Goal: Transaction & Acquisition: Book appointment/travel/reservation

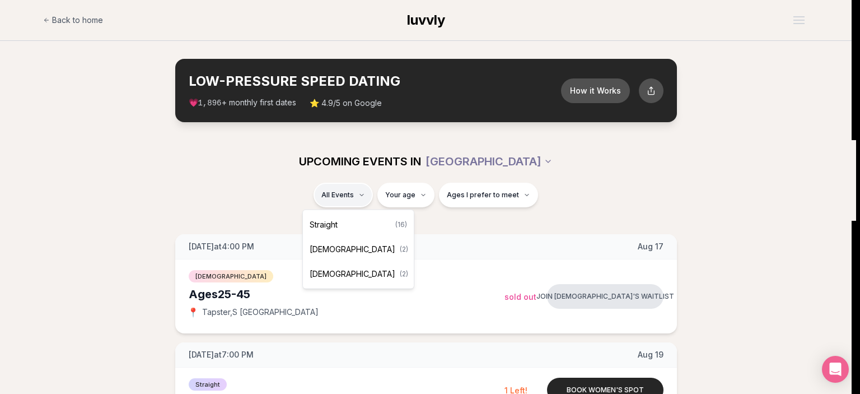
click at [335, 228] on span "Straight" at bounding box center [324, 224] width 28 height 11
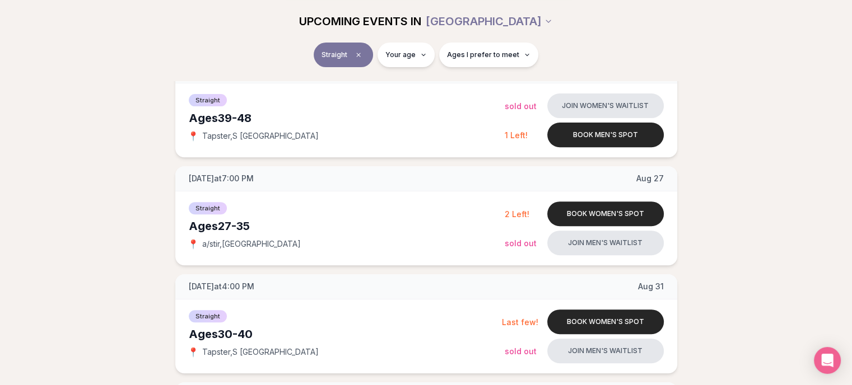
scroll to position [448, 0]
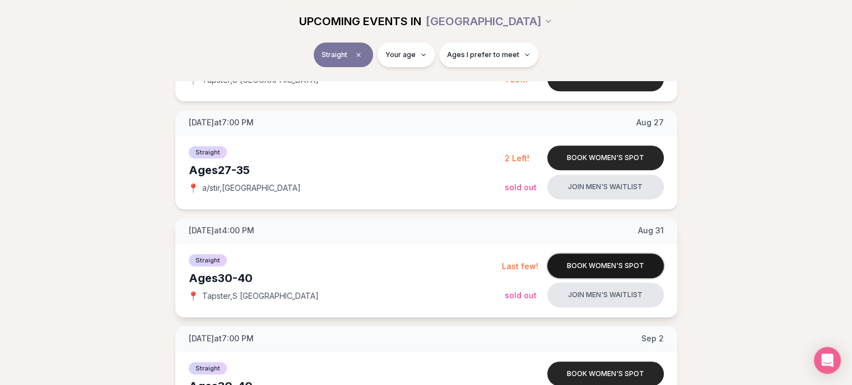
click at [624, 269] on button "Book women's spot" at bounding box center [605, 266] width 116 height 25
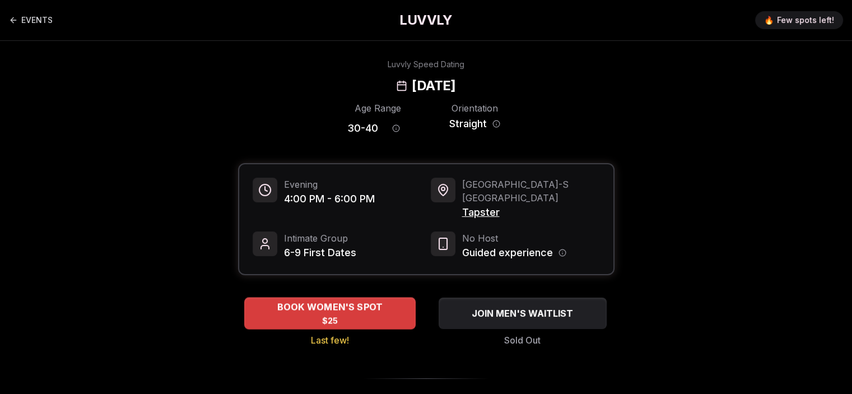
click at [313, 304] on div "BOOK WOMEN'S SPOT $25" at bounding box center [329, 312] width 171 height 31
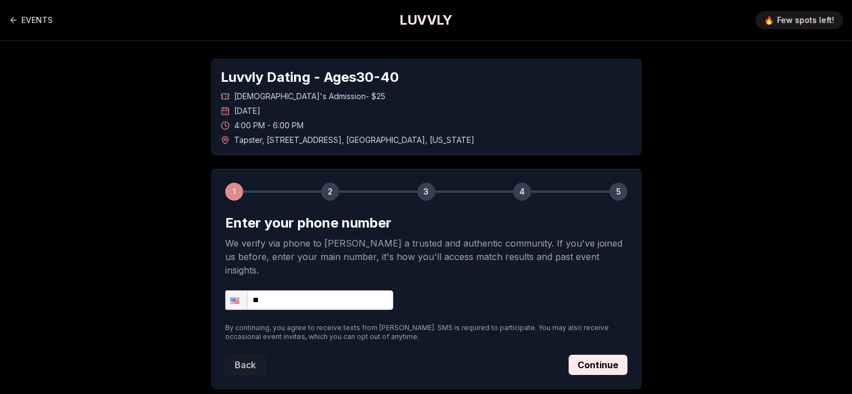
click at [303, 290] on input "**" at bounding box center [309, 300] width 168 height 20
type input "**********"
click at [589, 356] on button "Continue" at bounding box center [597, 364] width 59 height 20
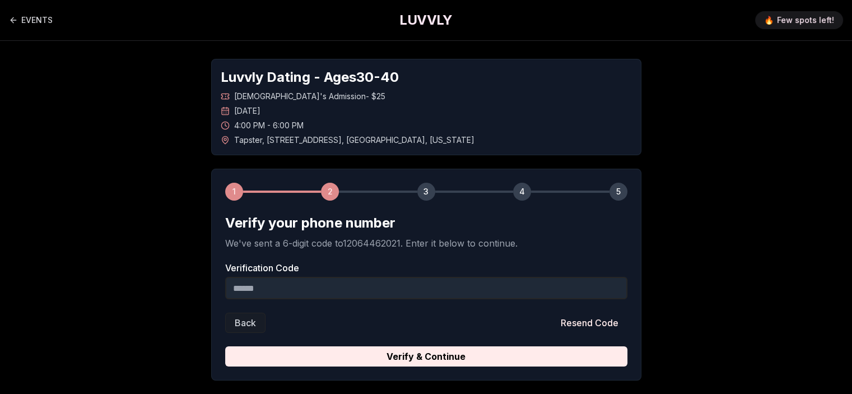
click at [343, 297] on input "Verification Code" at bounding box center [426, 288] width 402 height 22
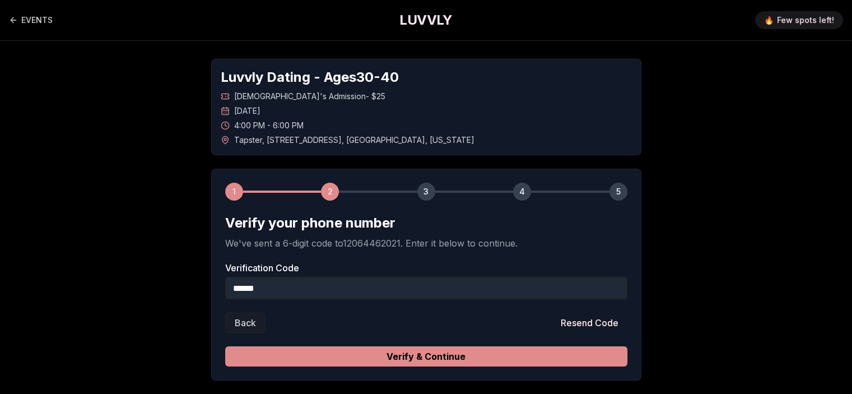
type input "******"
click at [399, 355] on button "Verify & Continue" at bounding box center [426, 356] width 402 height 20
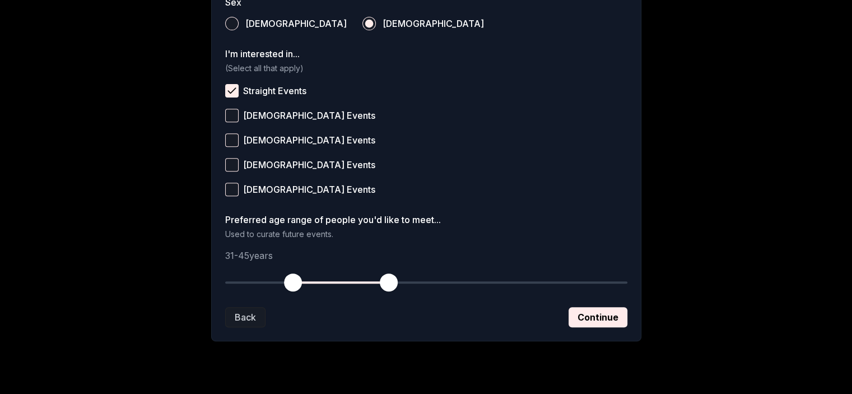
scroll to position [448, 0]
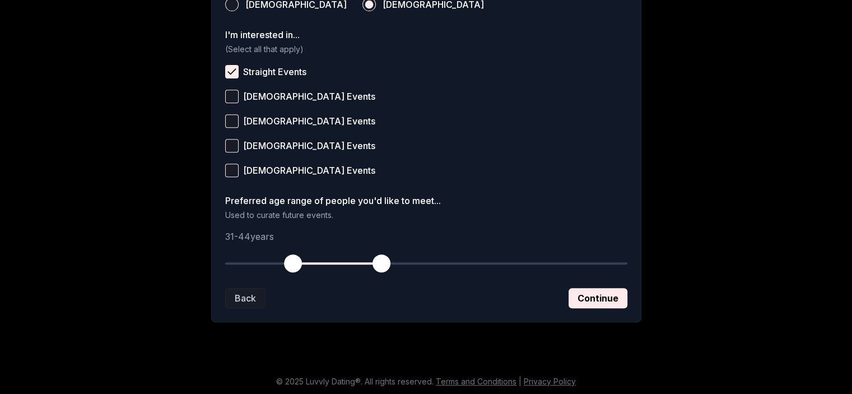
drag, startPoint x: 391, startPoint y: 259, endPoint x: 380, endPoint y: 259, distance: 11.8
click at [380, 259] on span "button" at bounding box center [381, 263] width 18 height 18
click at [583, 296] on button "Continue" at bounding box center [597, 298] width 59 height 20
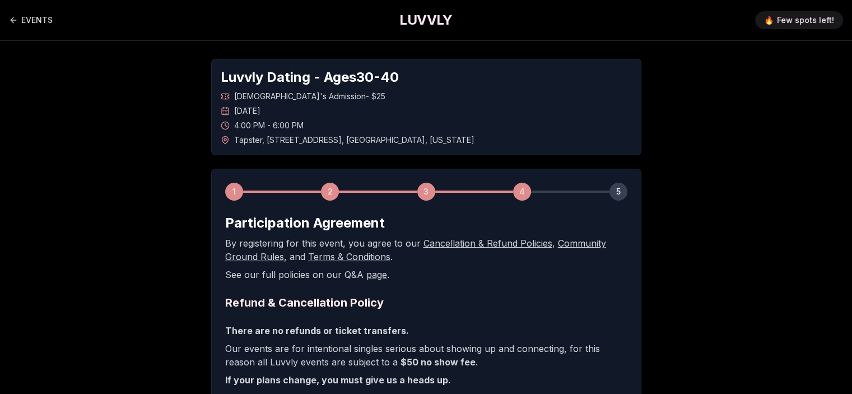
scroll to position [268, 0]
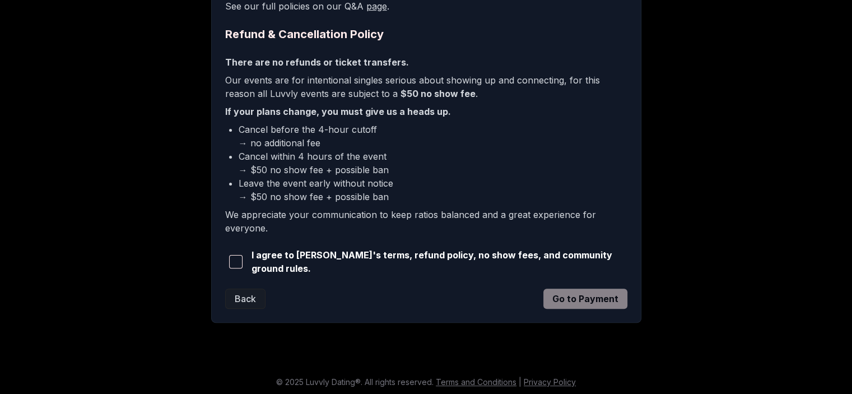
click at [240, 258] on span "button" at bounding box center [235, 261] width 13 height 13
click at [602, 292] on button "Go to Payment" at bounding box center [585, 298] width 84 height 20
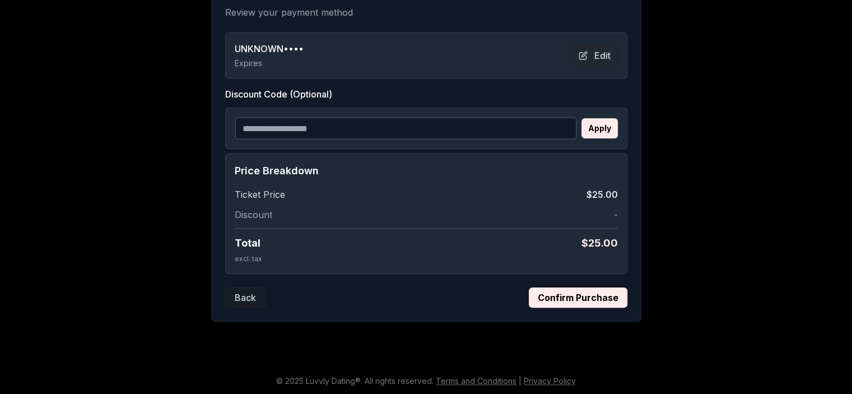
click at [315, 130] on input "Discount Code (Optional)" at bounding box center [406, 128] width 342 height 22
type input "**********"
click at [597, 124] on button "Apply" at bounding box center [599, 128] width 36 height 20
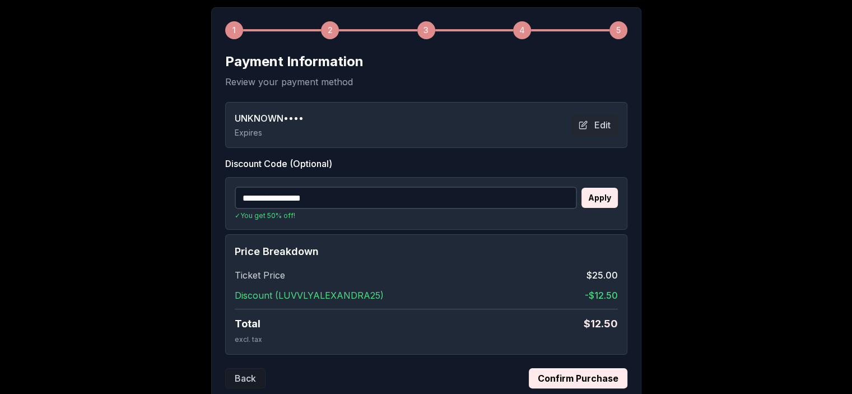
scroll to position [74, 0]
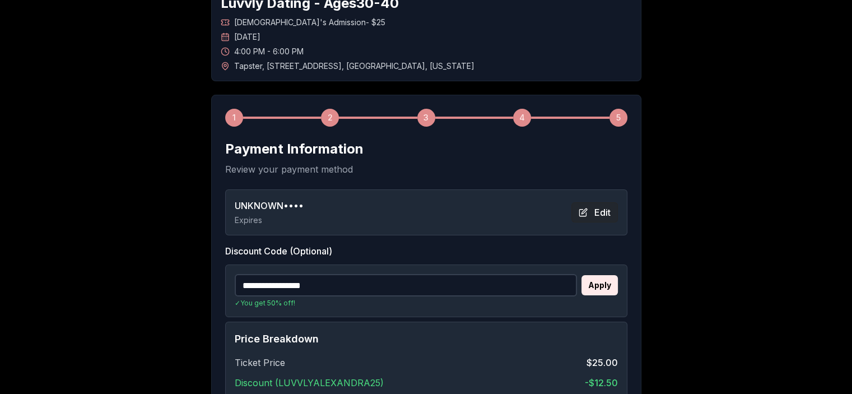
click at [591, 211] on button "Edit" at bounding box center [594, 212] width 46 height 20
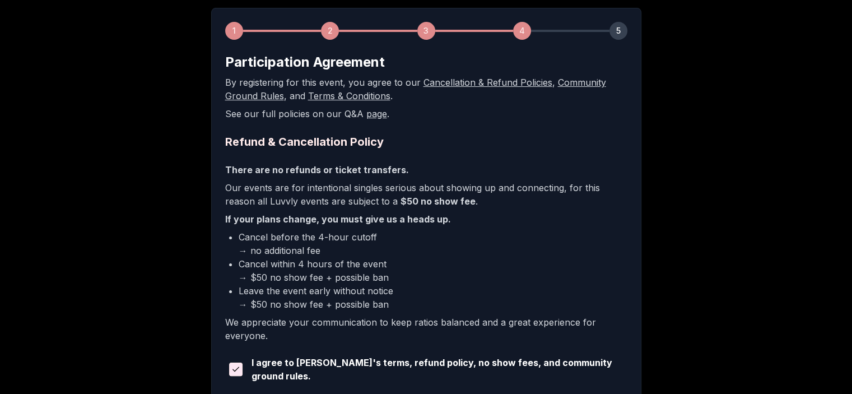
scroll to position [268, 0]
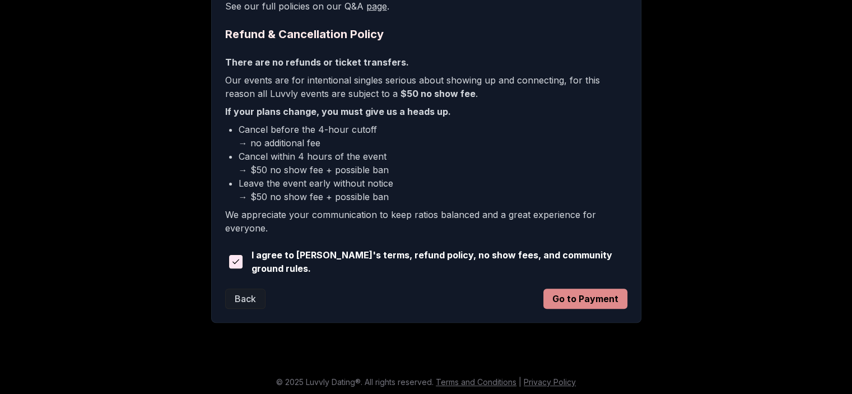
click at [593, 298] on button "Go to Payment" at bounding box center [585, 298] width 84 height 20
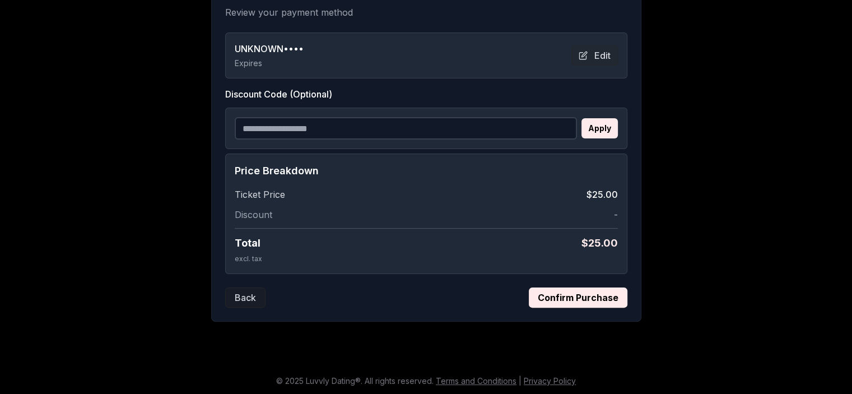
click at [283, 126] on input "Discount Code (Optional)" at bounding box center [406, 128] width 342 height 22
type input "**********"
click at [602, 131] on button "Apply" at bounding box center [599, 128] width 36 height 20
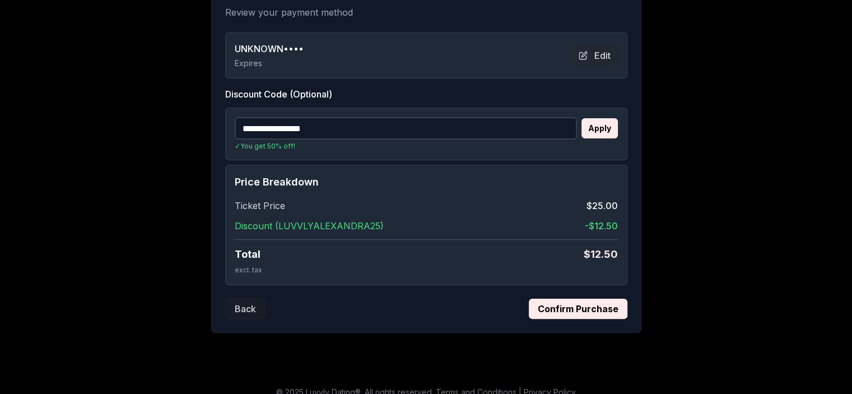
click at [567, 311] on button "Confirm Purchase" at bounding box center [578, 308] width 99 height 20
